Goal: Communication & Community: Answer question/provide support

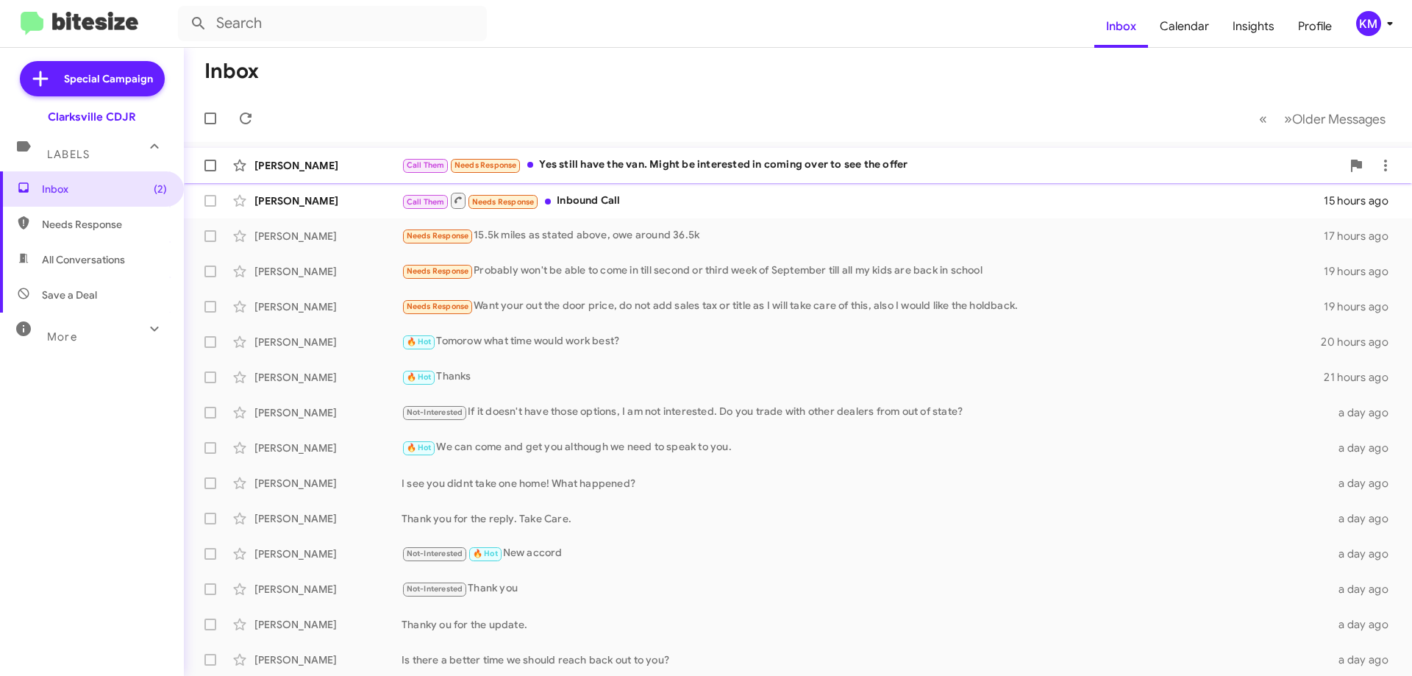
click at [679, 165] on div "Call Them Needs Response Yes still have the van. Might be interested in coming …" at bounding box center [872, 165] width 940 height 17
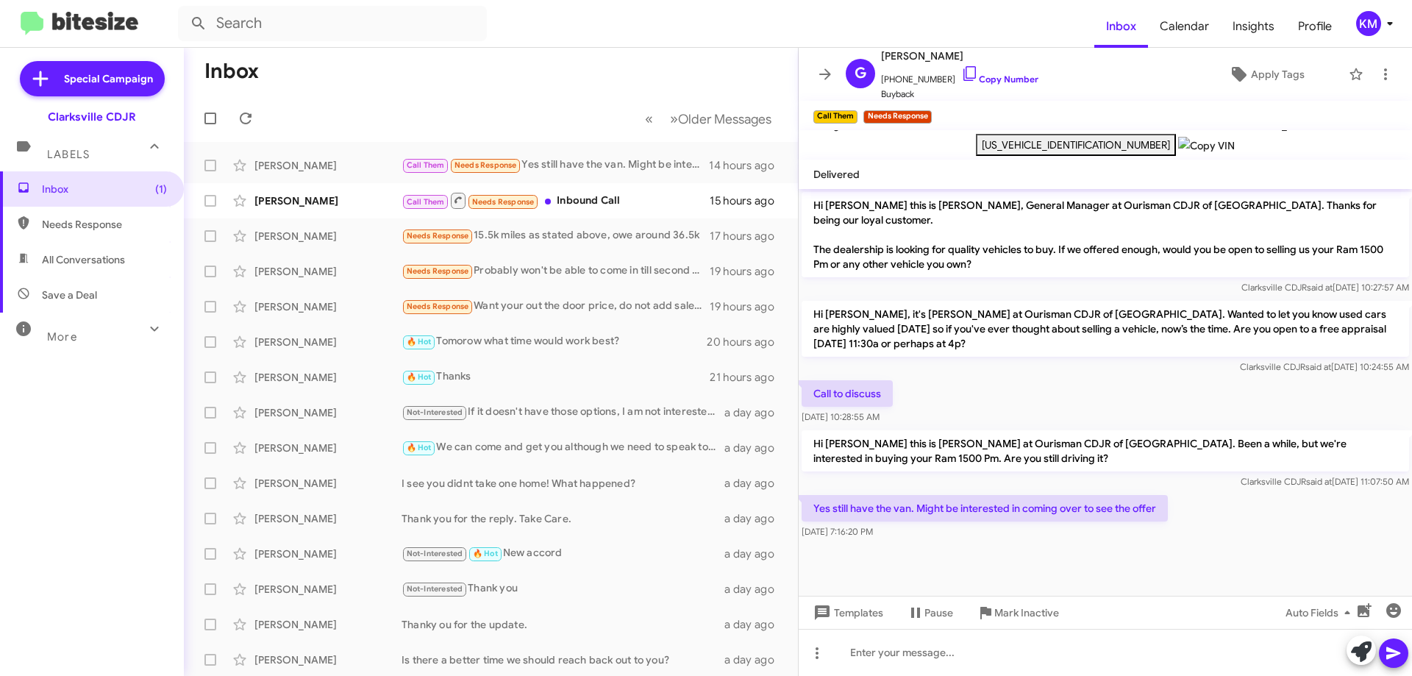
click at [1039, 391] on div "Call to discuss [DATE] 10:28:55 AM" at bounding box center [1105, 402] width 613 height 50
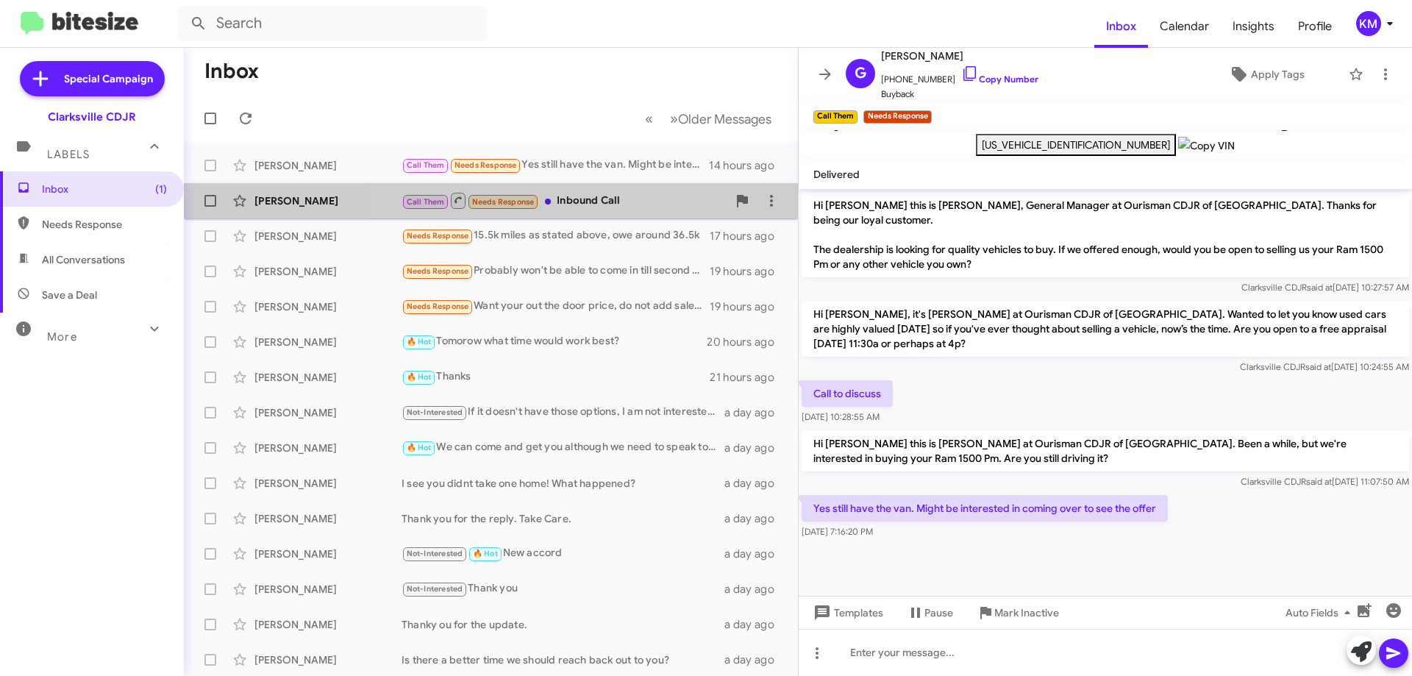
click at [608, 213] on div "[PERSON_NAME] Call Them Needs Response Inbound Call 15 hours ago" at bounding box center [491, 200] width 591 height 29
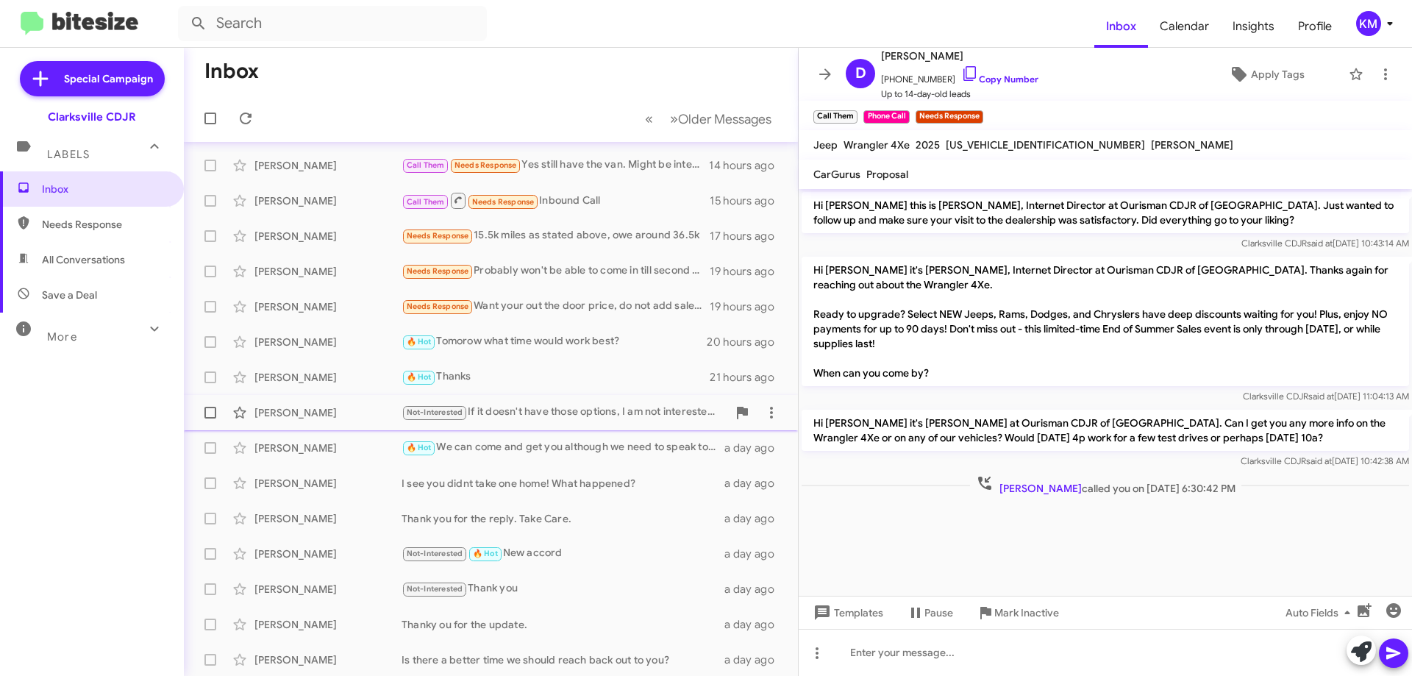
scroll to position [74, 0]
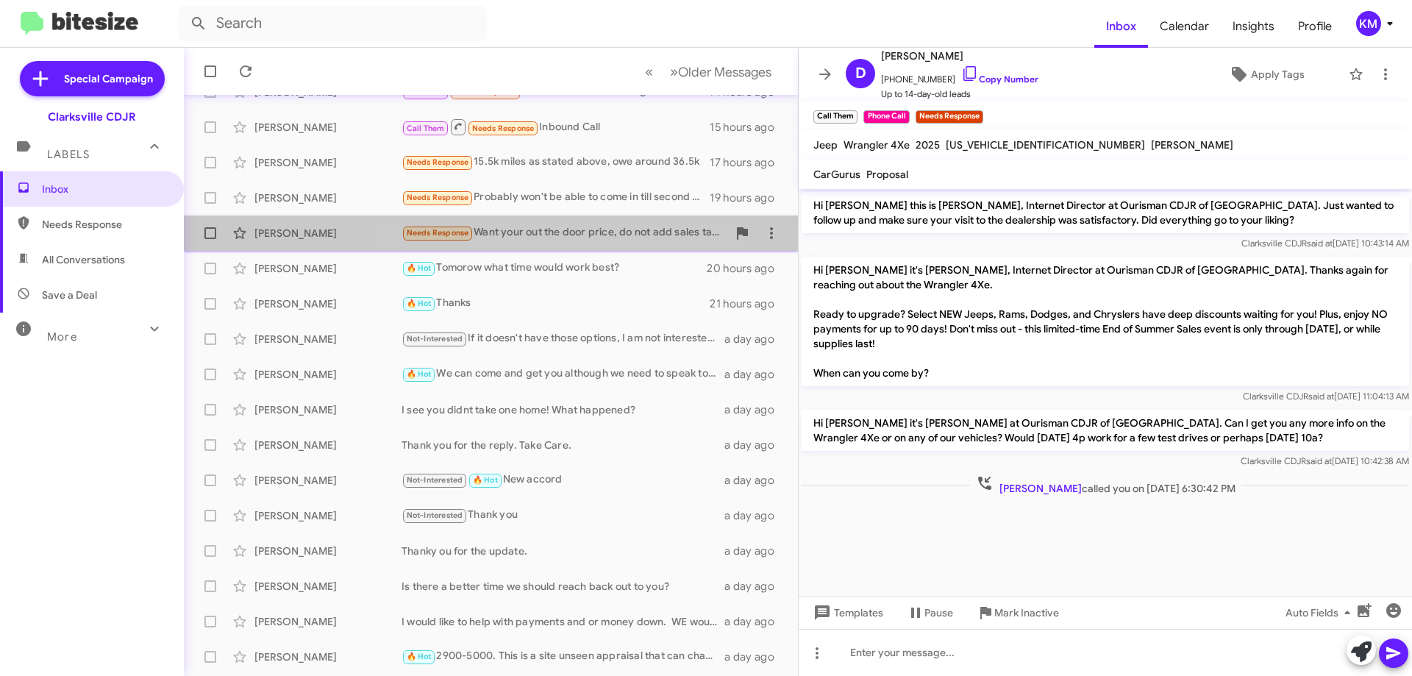
click at [538, 229] on div "Needs Response Want your out the door price, do not add sales tax or title as I…" at bounding box center [565, 232] width 326 height 17
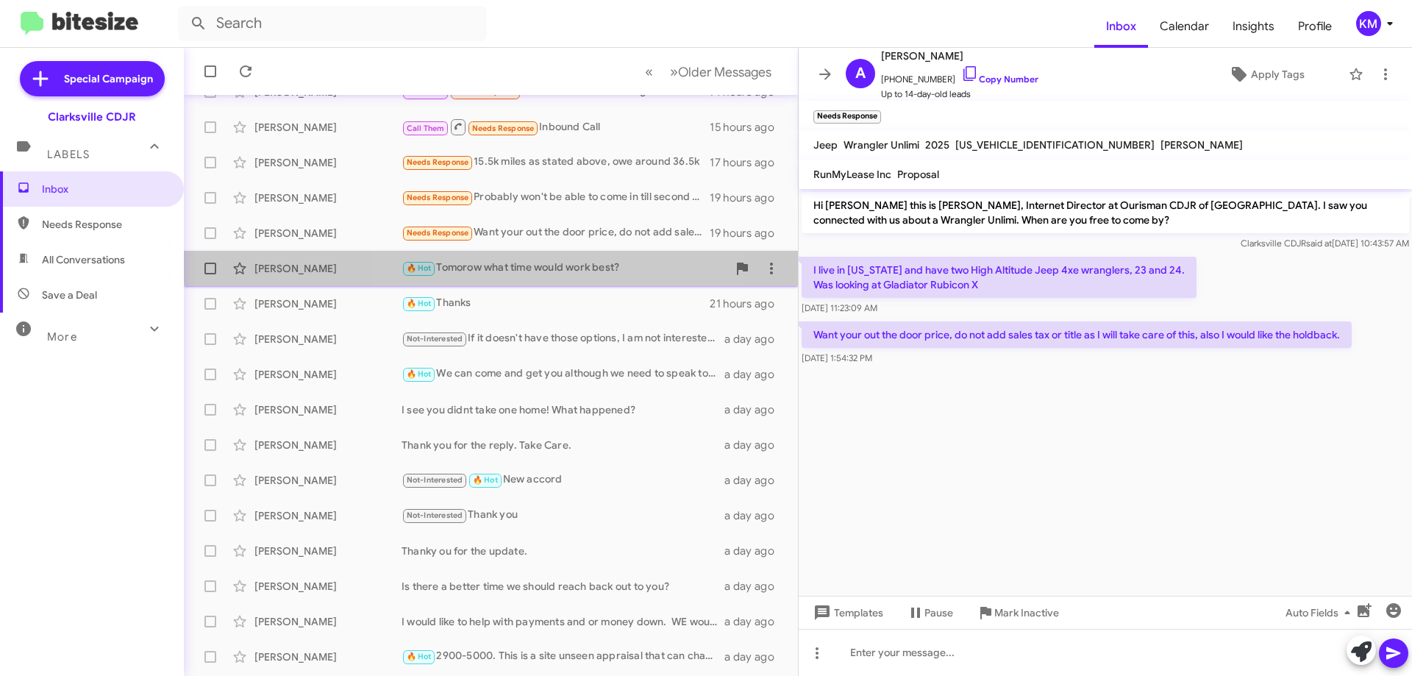
click at [532, 260] on div "🔥 Hot Tomorow what time would work best?" at bounding box center [565, 268] width 326 height 17
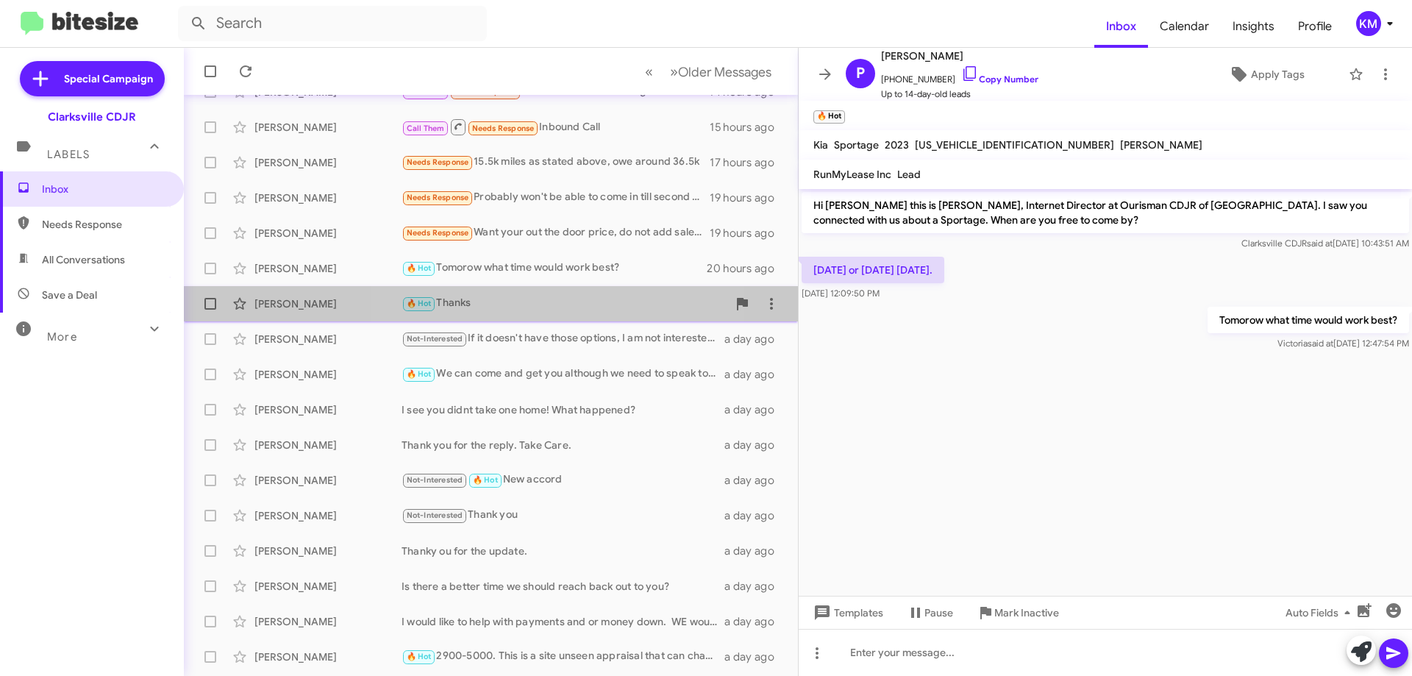
click at [535, 302] on div "🔥 Hot Thanks" at bounding box center [565, 303] width 326 height 17
